Goal: Information Seeking & Learning: Learn about a topic

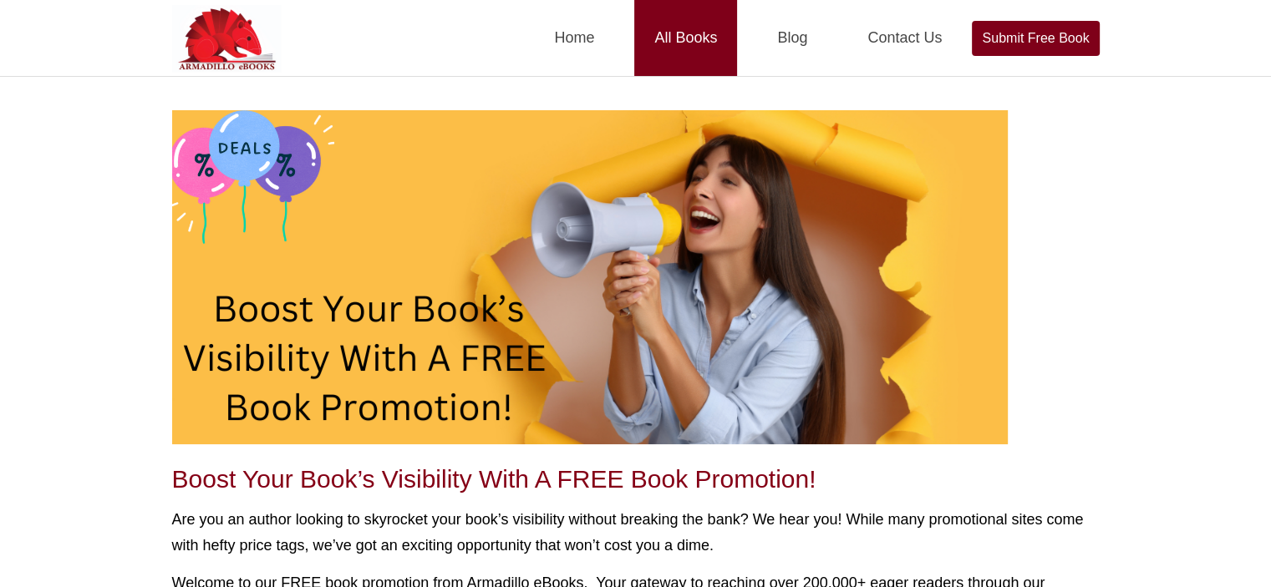
click at [683, 29] on link "All Books" at bounding box center [685, 38] width 103 height 76
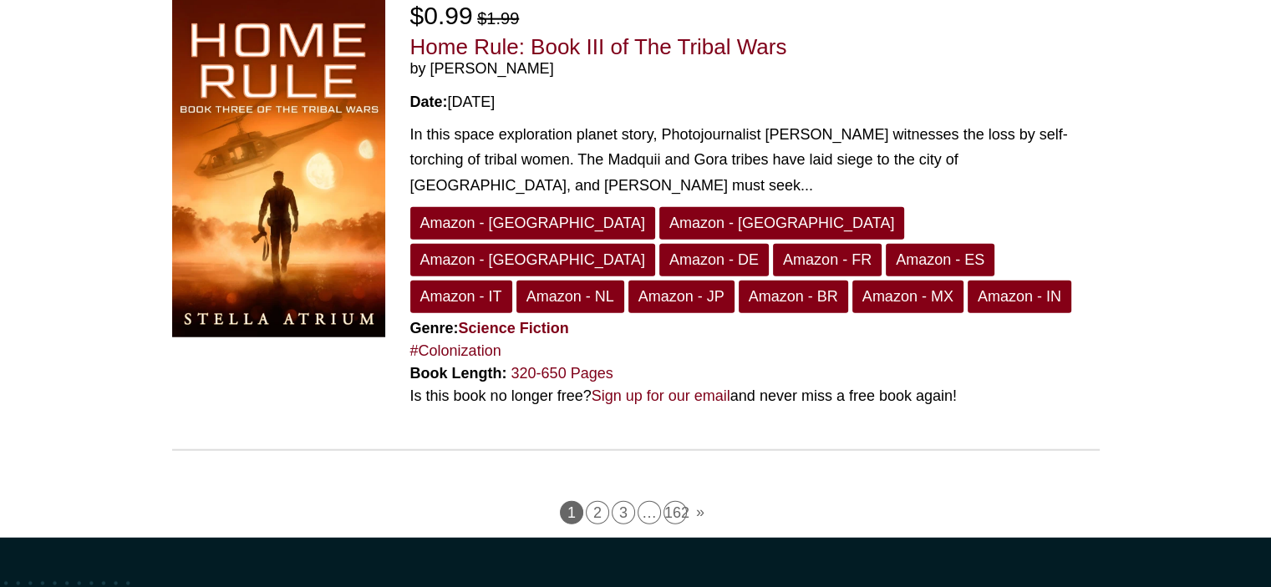
scroll to position [4331, 0]
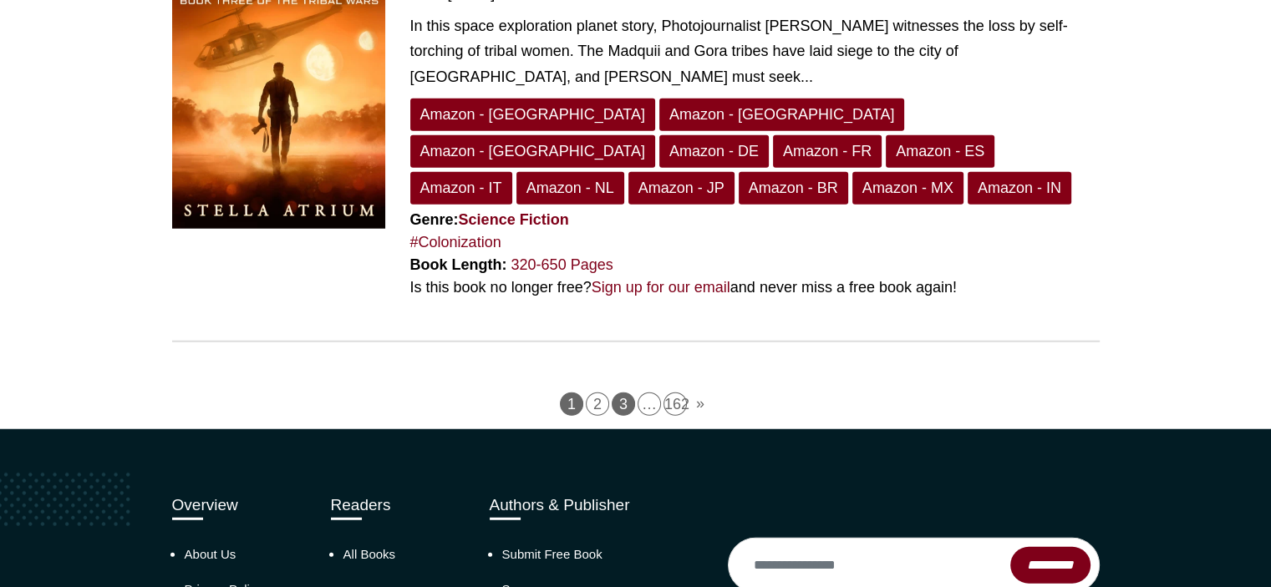
click at [625, 393] on link "3" at bounding box center [623, 404] width 23 height 23
click at [702, 393] on link "»" at bounding box center [700, 404] width 22 height 23
click at [701, 393] on link "»" at bounding box center [700, 404] width 22 height 23
click at [698, 393] on link "»" at bounding box center [700, 404] width 22 height 23
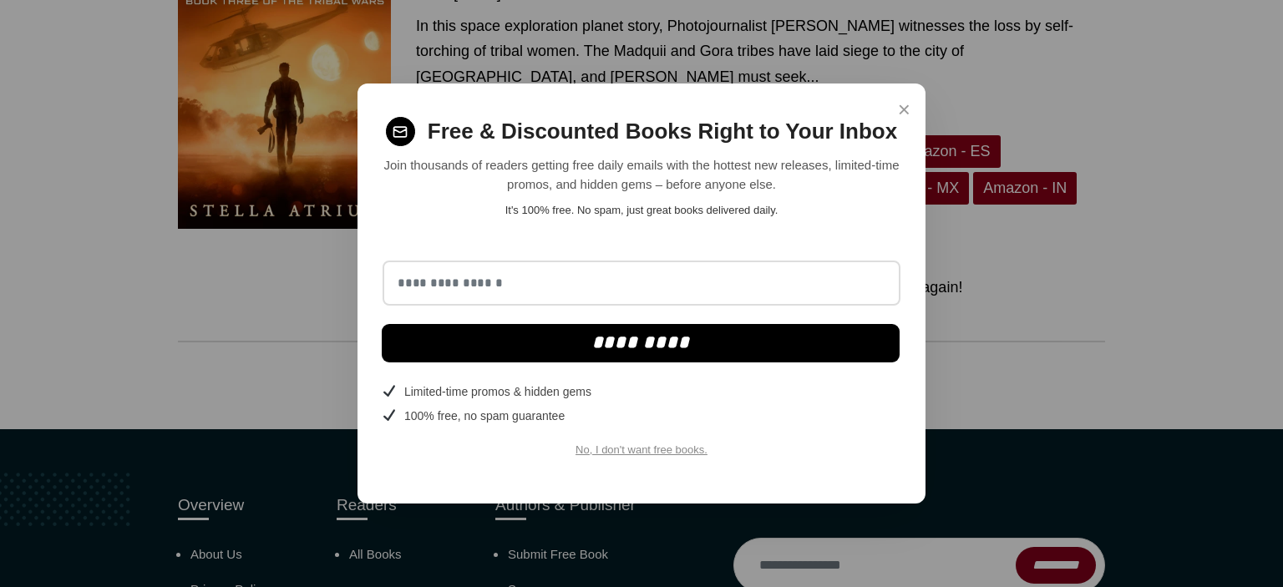
click at [901, 103] on span "×" at bounding box center [904, 110] width 13 height 33
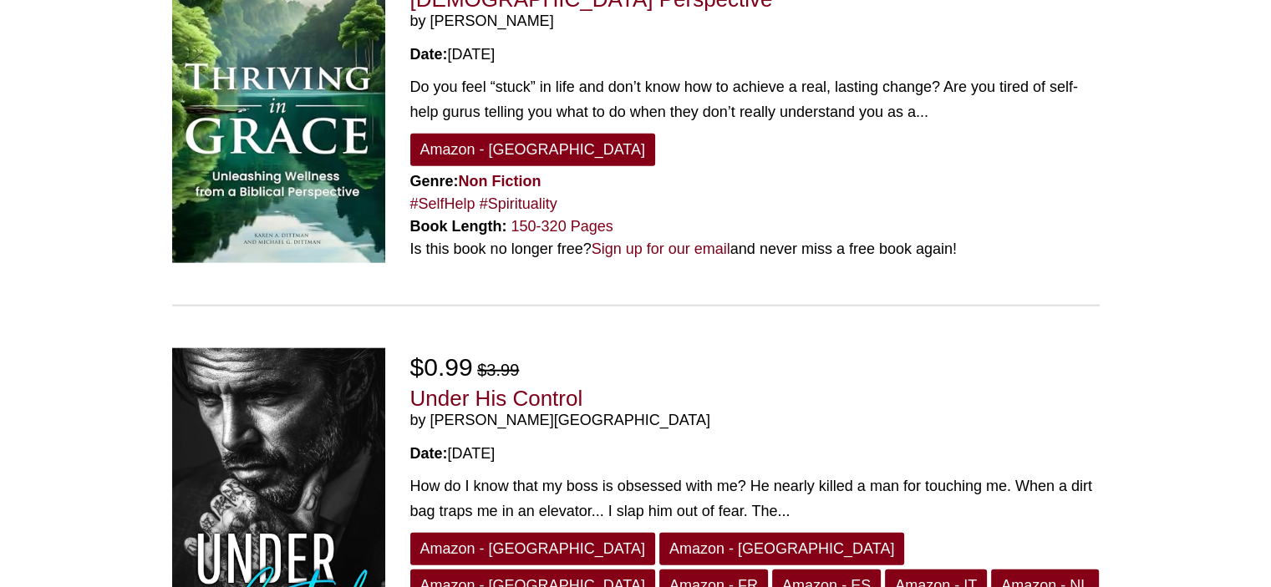
scroll to position [4400, 0]
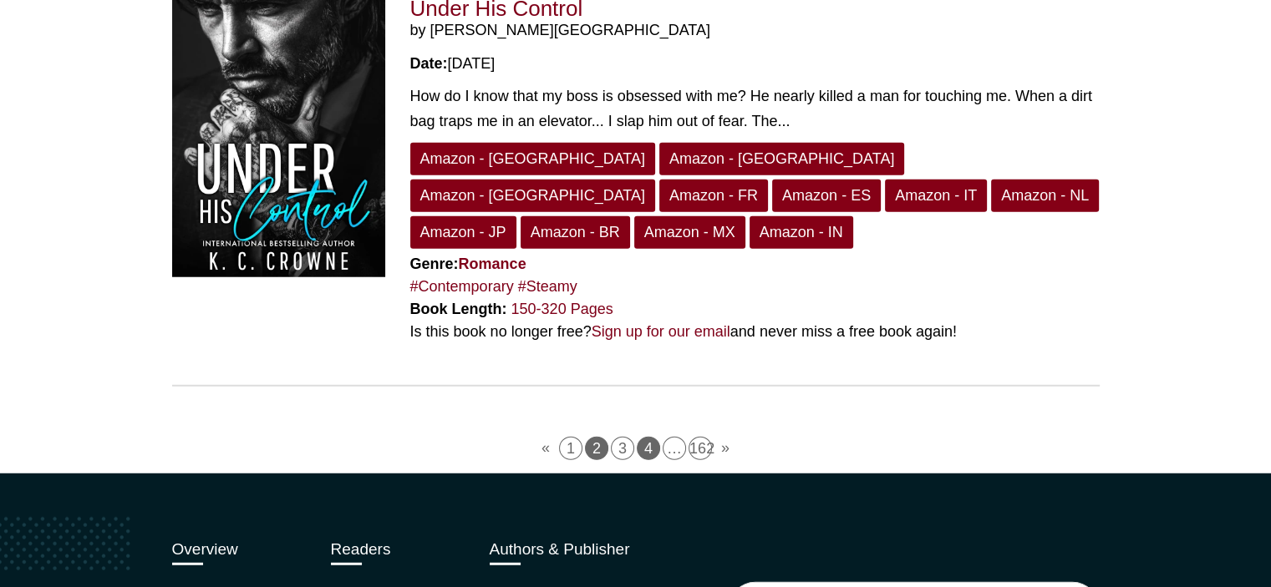
click at [645, 437] on link "4" at bounding box center [648, 448] width 23 height 23
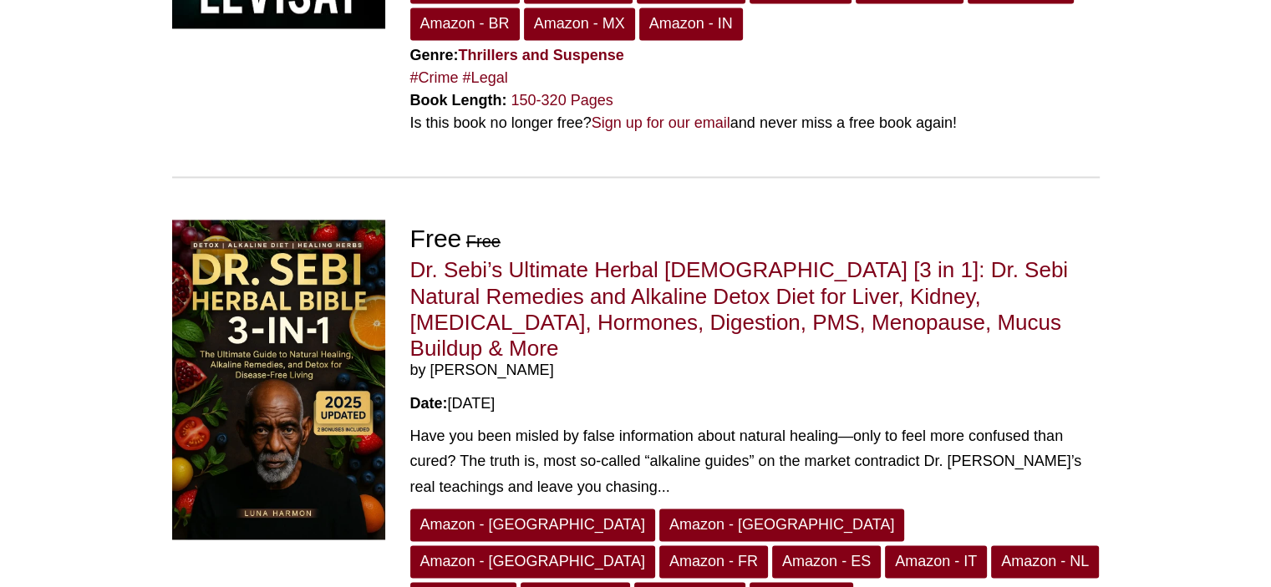
scroll to position [4693, 0]
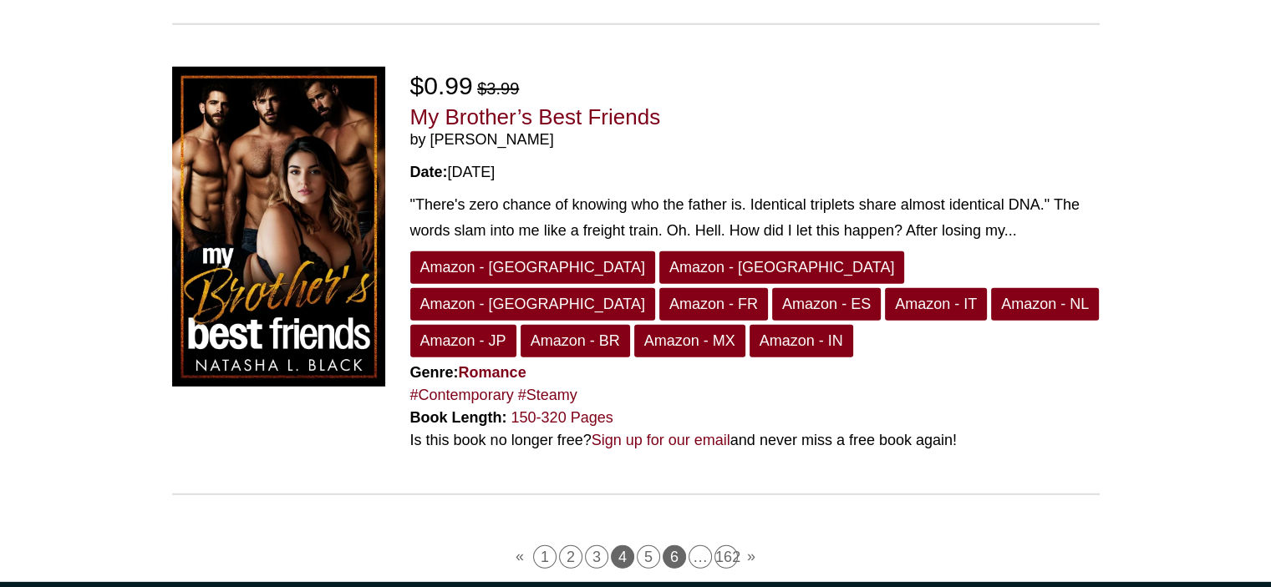
click at [668, 546] on link "6" at bounding box center [674, 557] width 23 height 23
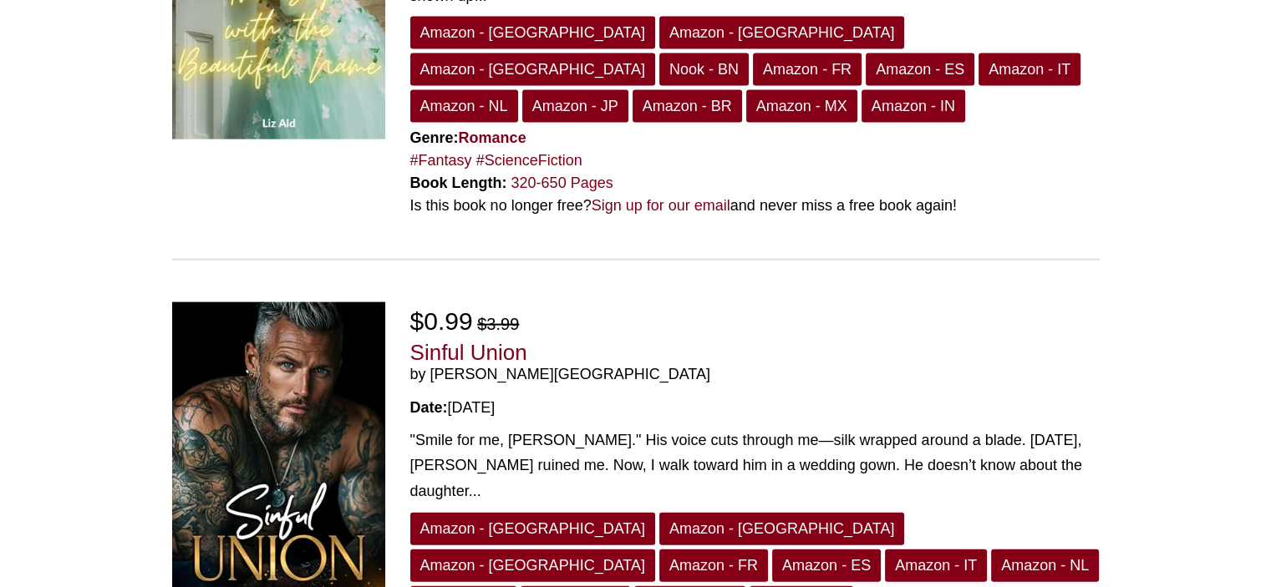
scroll to position [4418, 0]
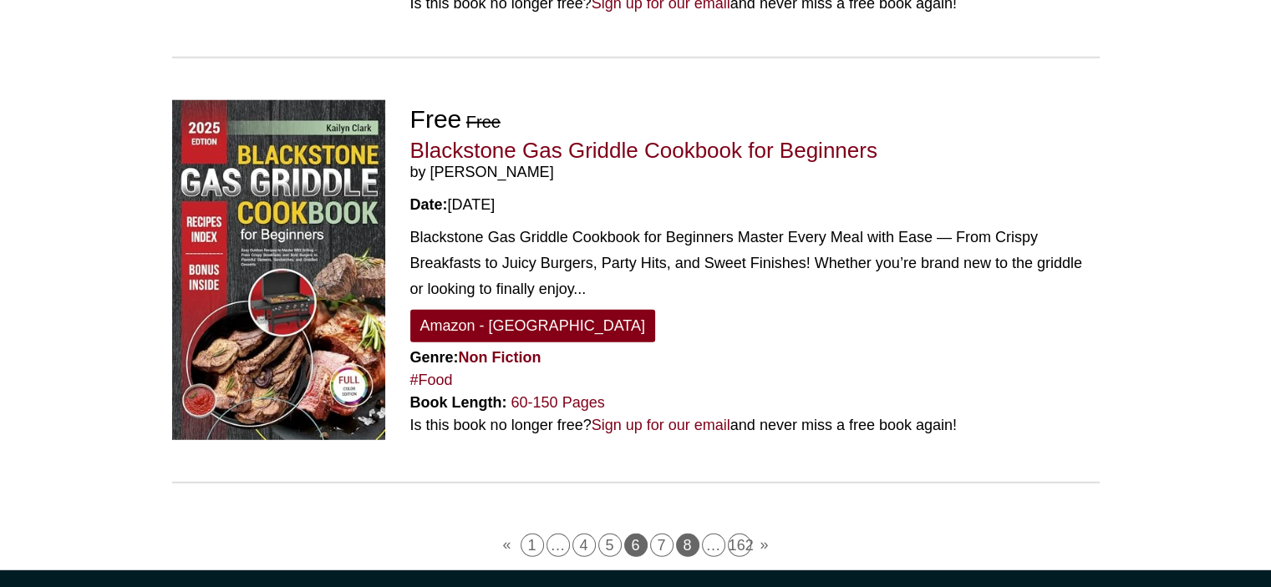
click at [692, 534] on link "8" at bounding box center [687, 545] width 23 height 23
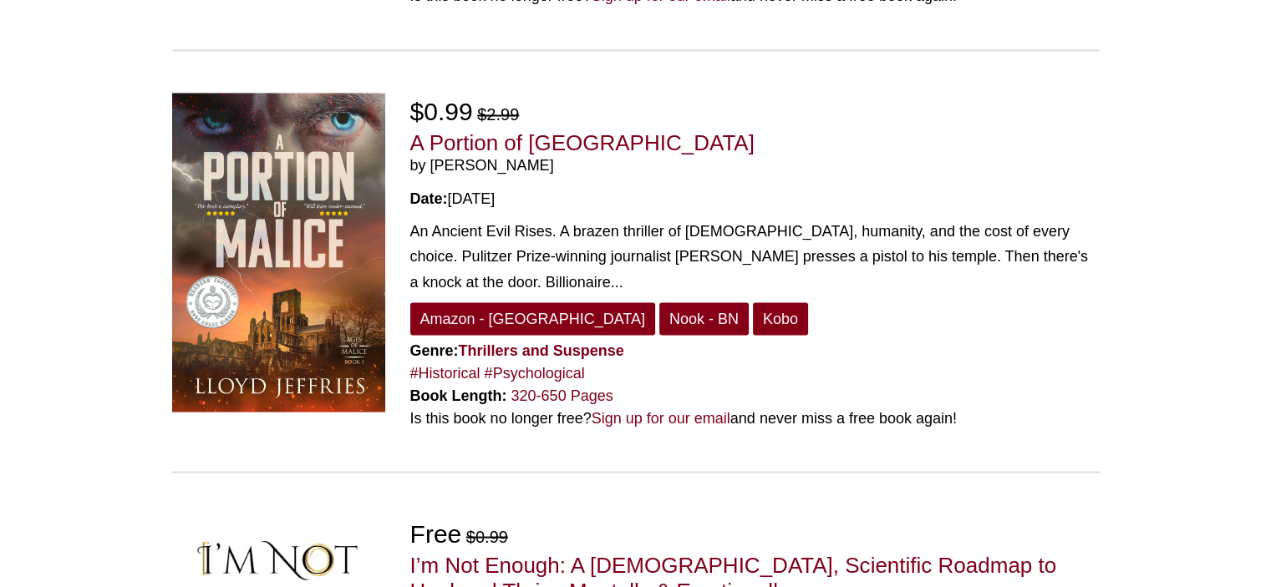
scroll to position [4552, 0]
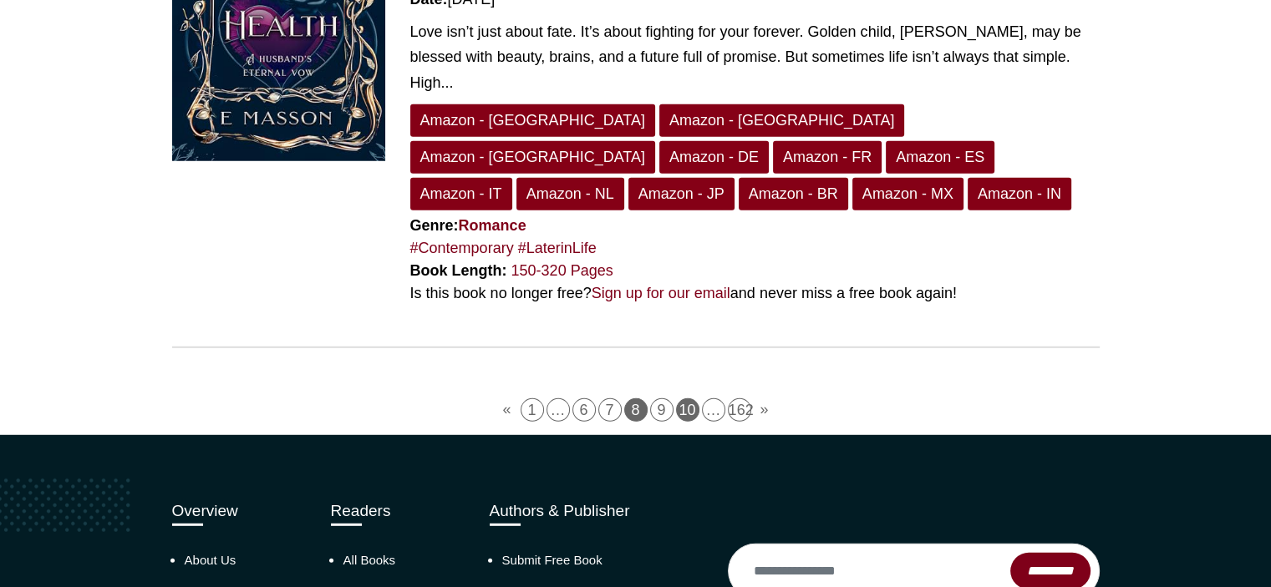
click at [696, 399] on link "10" at bounding box center [687, 410] width 23 height 23
click at [690, 399] on link "10" at bounding box center [687, 410] width 23 height 23
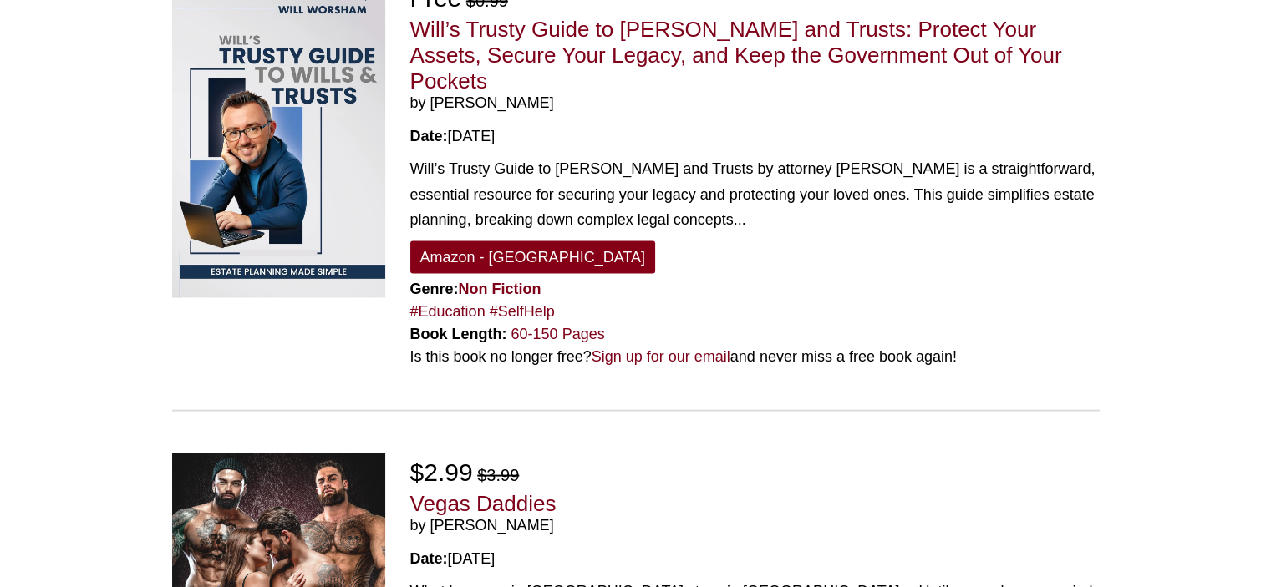
scroll to position [4399, 0]
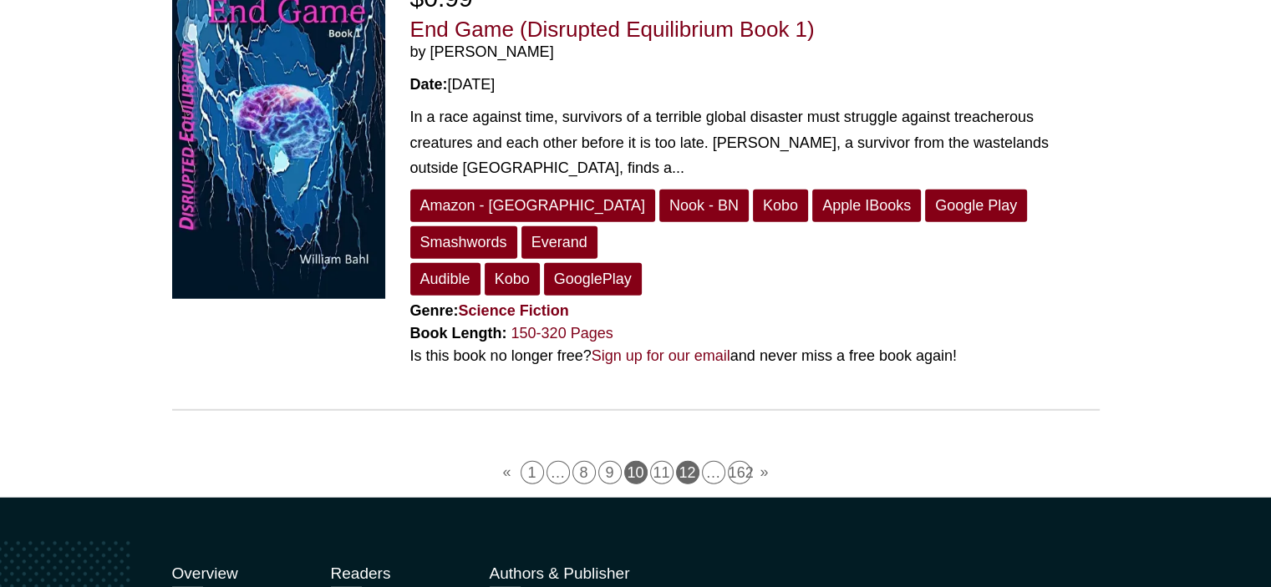
click at [687, 461] on link "12" at bounding box center [687, 472] width 23 height 23
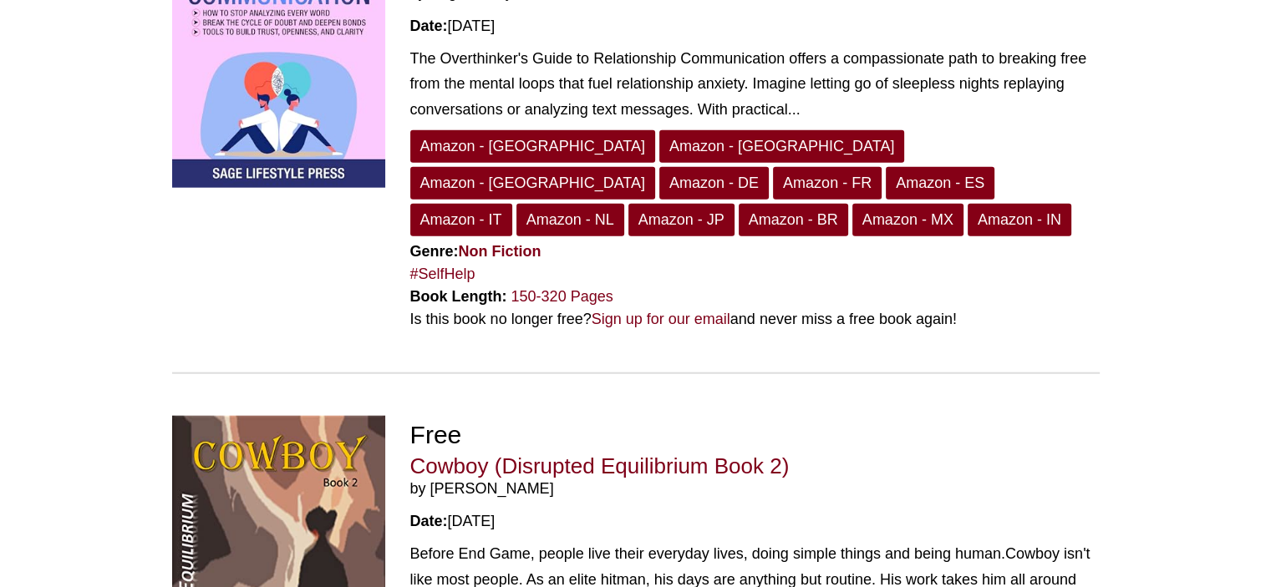
scroll to position [4499, 0]
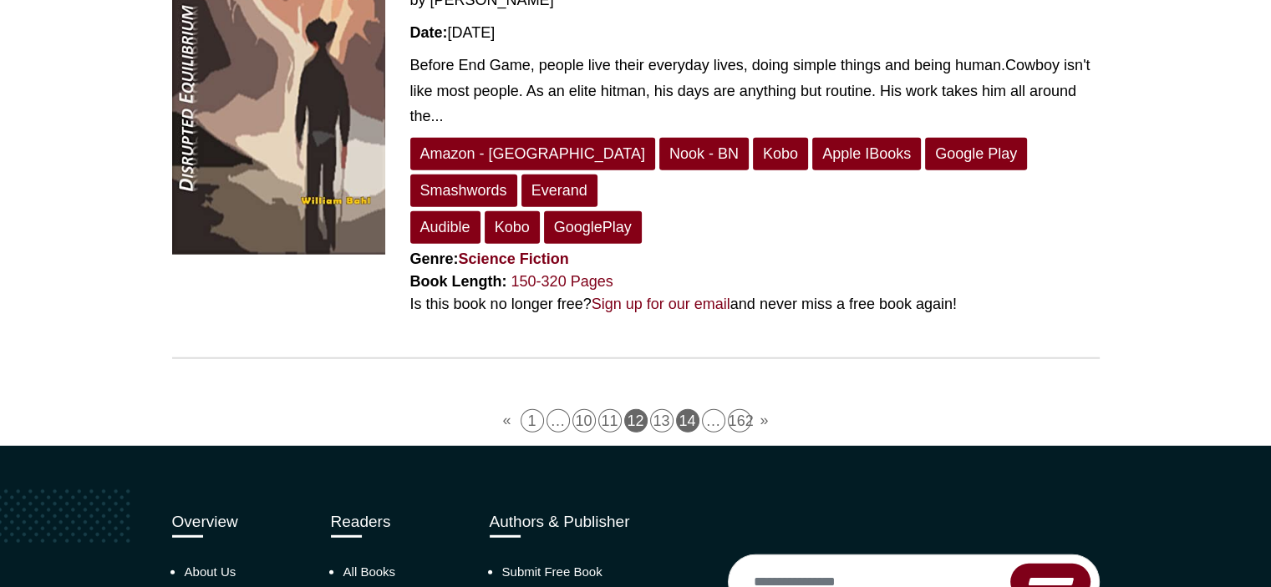
click at [688, 409] on link "14" at bounding box center [687, 420] width 23 height 23
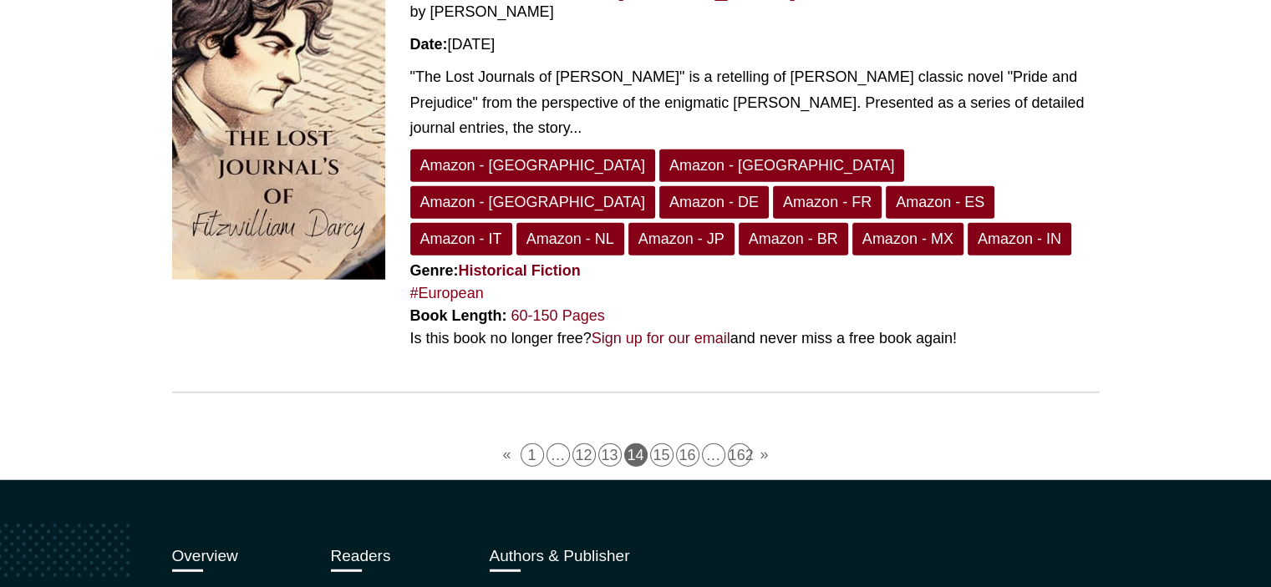
scroll to position [4411, 0]
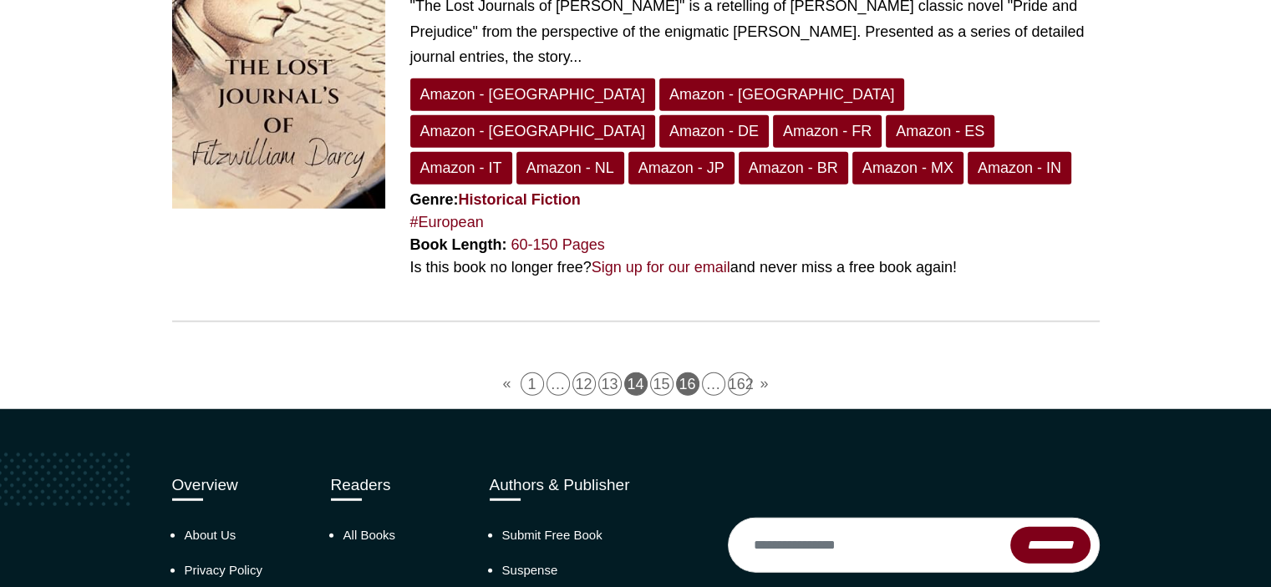
click at [693, 373] on link "16" at bounding box center [687, 384] width 23 height 23
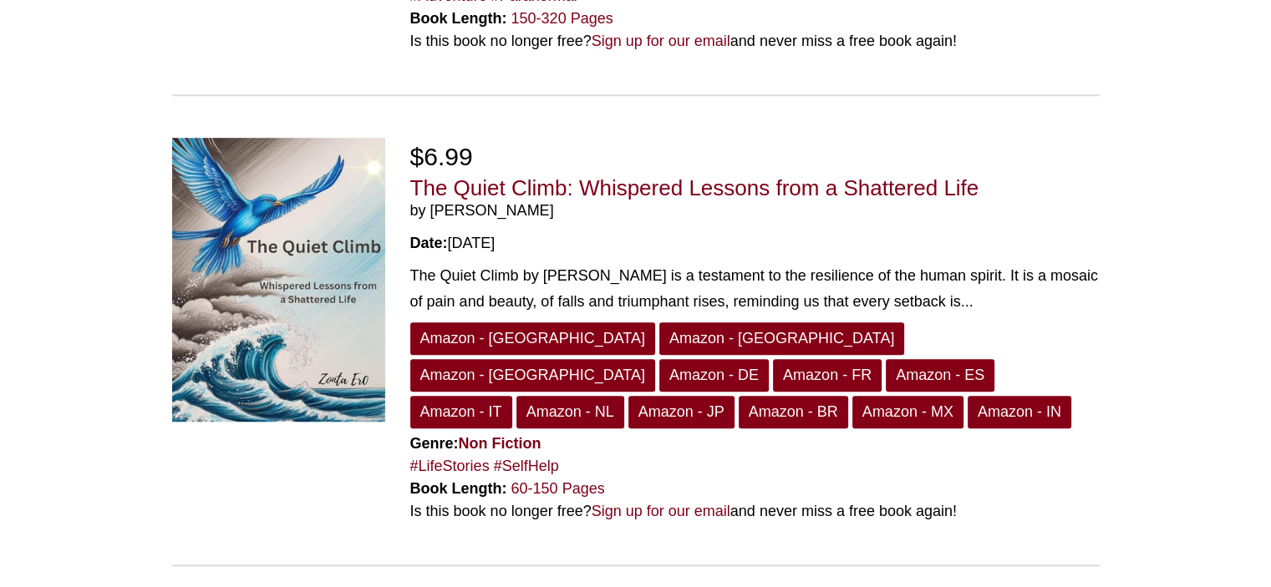
scroll to position [0, 0]
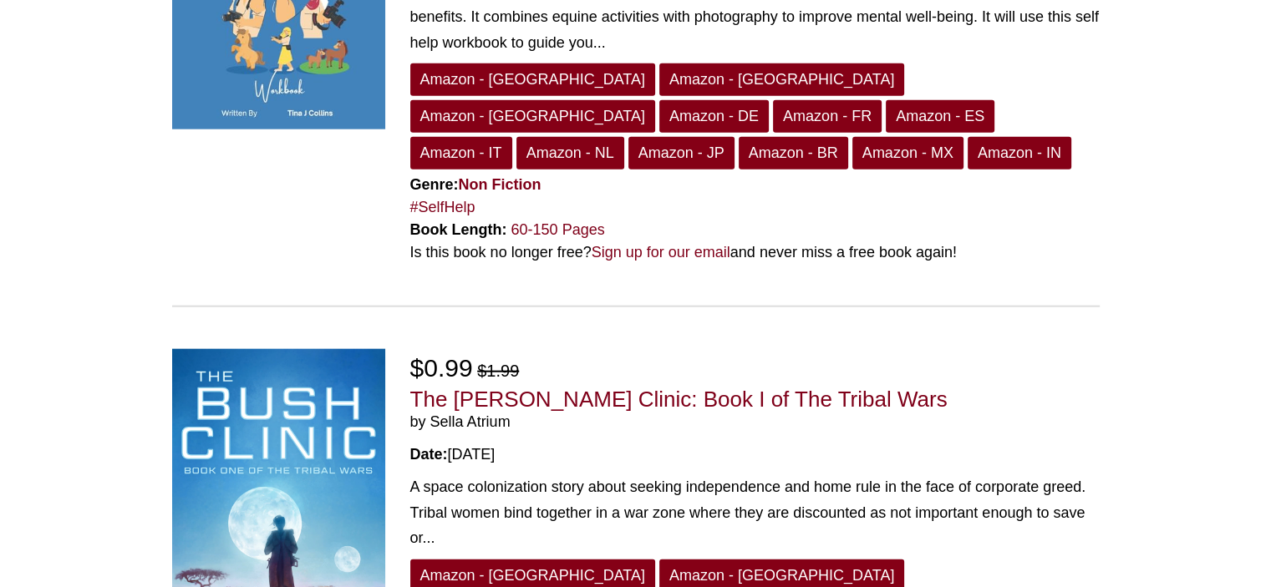
scroll to position [4344, 0]
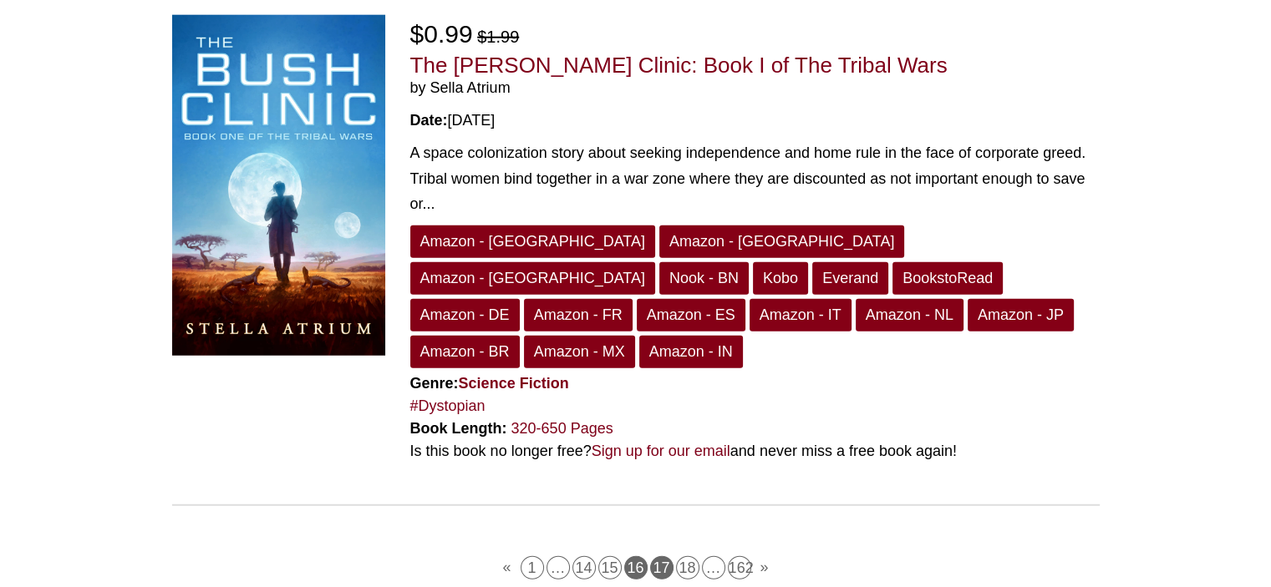
click at [662, 556] on link "17" at bounding box center [661, 567] width 23 height 23
click at [664, 556] on link "17" at bounding box center [661, 567] width 23 height 23
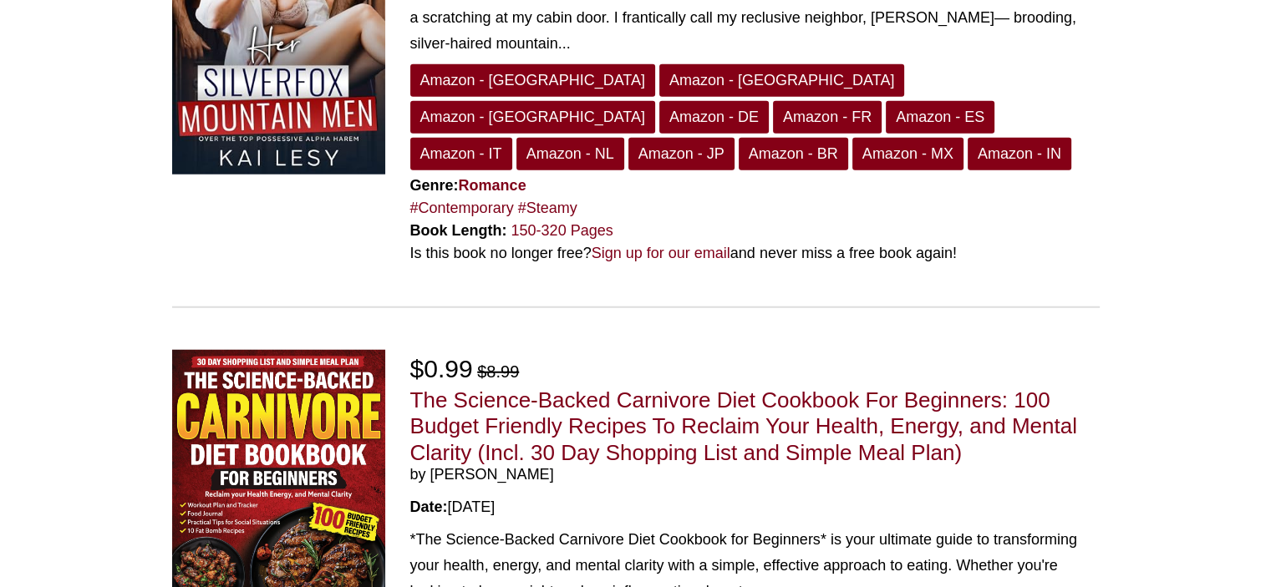
scroll to position [4652, 0]
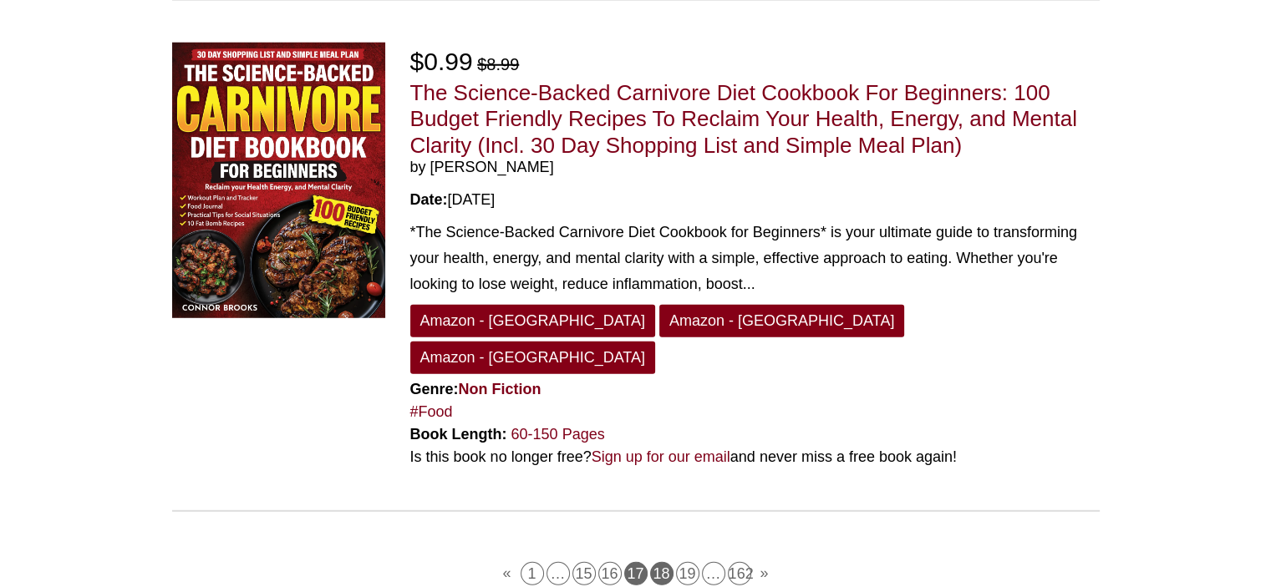
click at [663, 562] on link "18" at bounding box center [661, 573] width 23 height 23
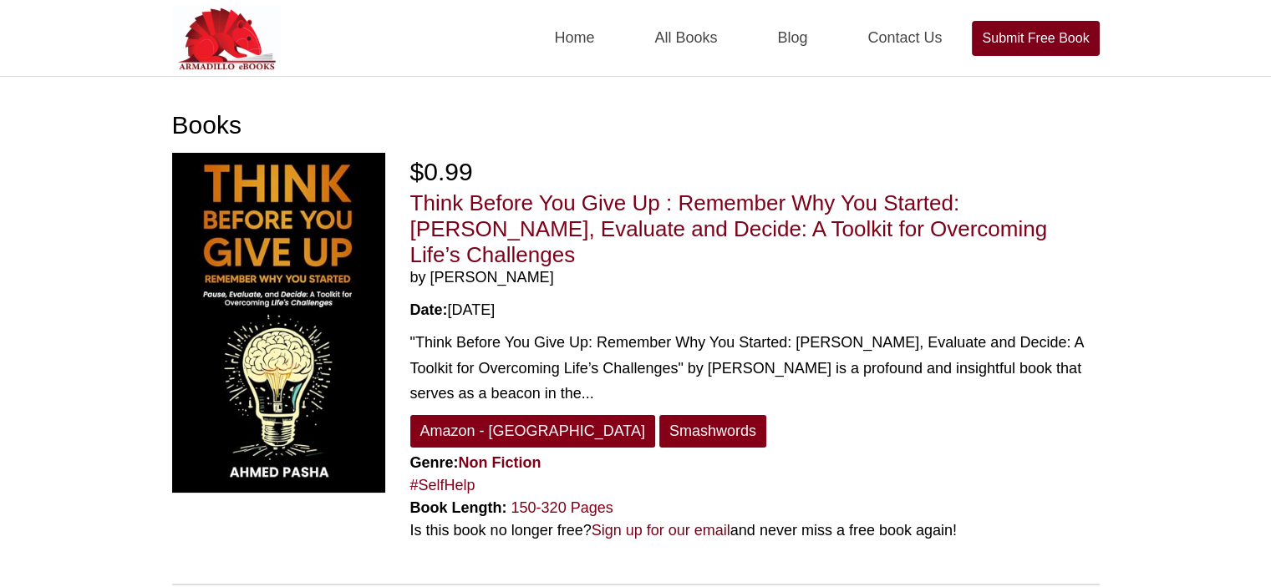
scroll to position [334, 0]
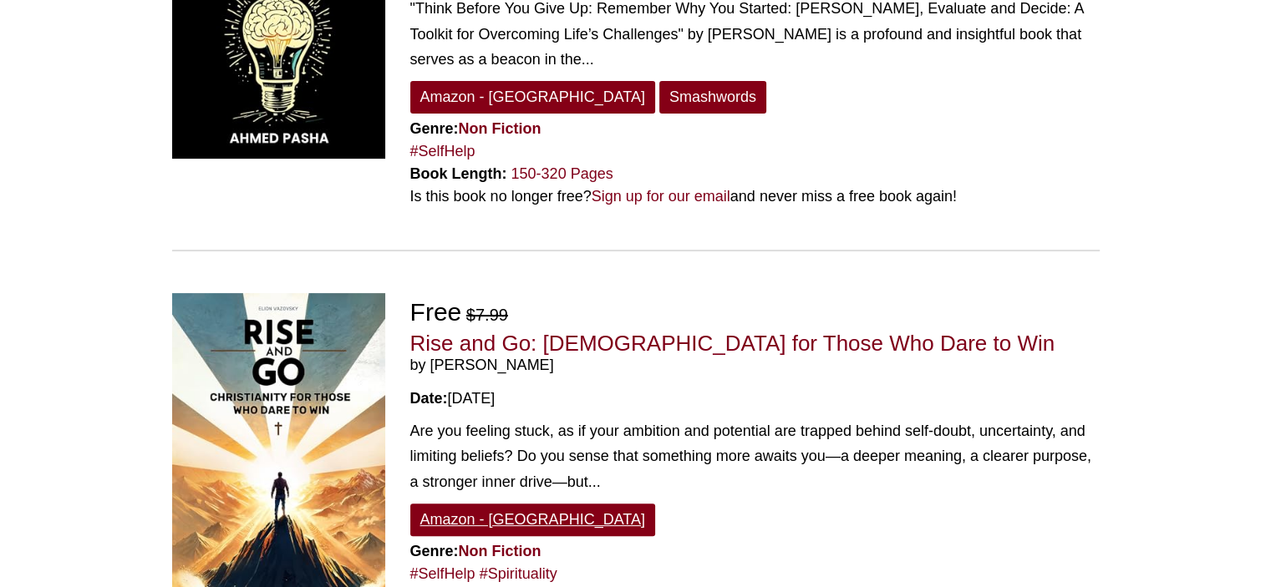
click at [502, 504] on link "Amazon - [GEOGRAPHIC_DATA]" at bounding box center [532, 520] width 245 height 33
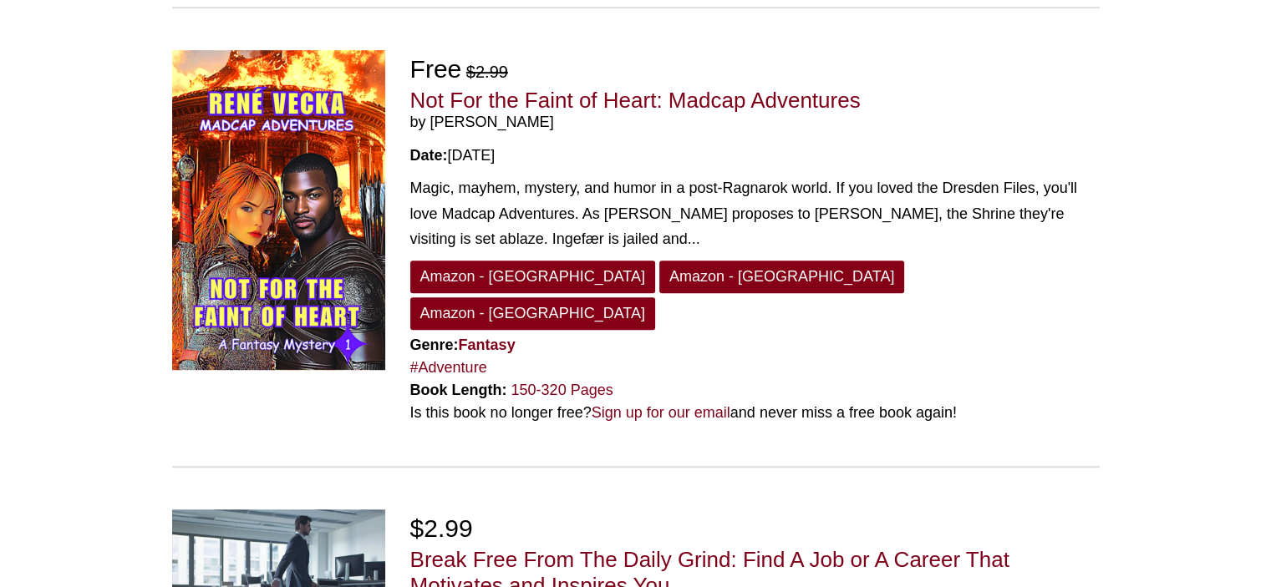
scroll to position [1337, 0]
